Goal: Task Accomplishment & Management: Use online tool/utility

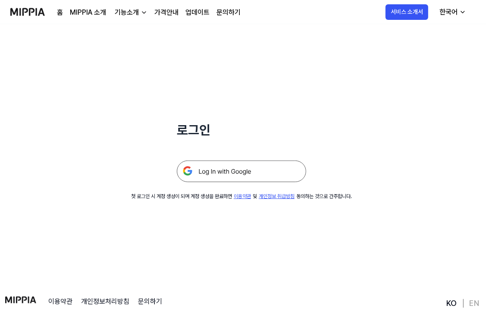
scroll to position [43, 0]
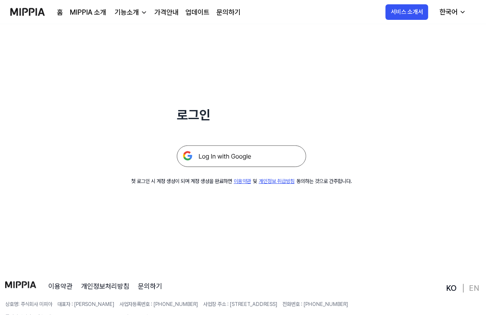
click at [255, 156] on img at bounding box center [241, 156] width 129 height 22
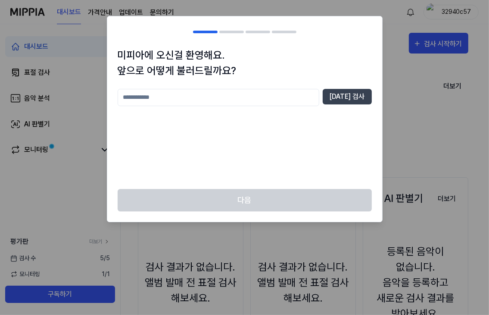
click at [213, 96] on input "text" at bounding box center [219, 97] width 202 height 17
click at [392, 92] on div at bounding box center [244, 157] width 489 height 315
click at [170, 94] on input "text" at bounding box center [219, 97] width 202 height 17
click at [391, 23] on div at bounding box center [244, 157] width 489 height 315
